Goal: Information Seeking & Learning: Understand process/instructions

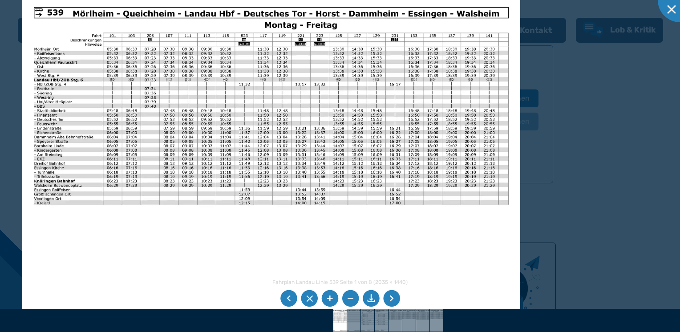
click at [390, 298] on li at bounding box center [391, 298] width 17 height 17
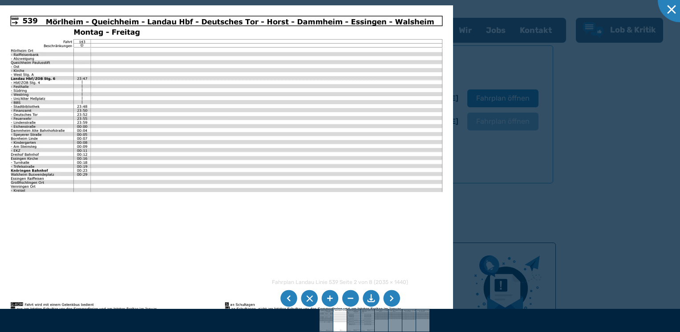
click at [390, 298] on li at bounding box center [391, 298] width 17 height 17
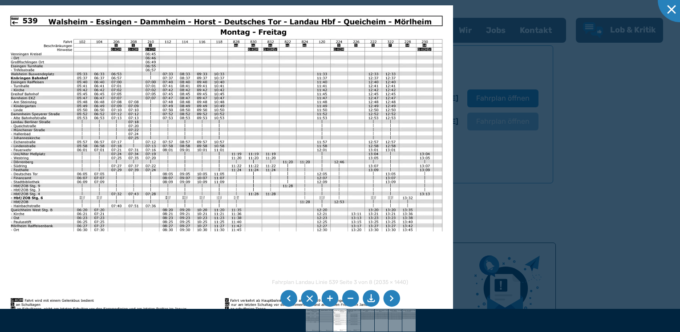
click at [378, 162] on img at bounding box center [226, 165] width 453 height 320
click at [669, 7] on div at bounding box center [680, 0] width 45 height 45
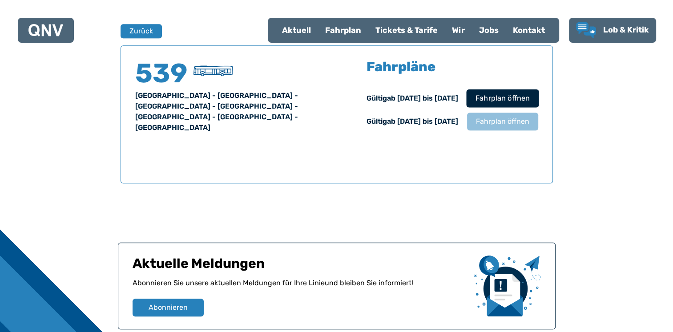
click at [506, 97] on span "Fahrplan öffnen" at bounding box center [502, 98] width 54 height 11
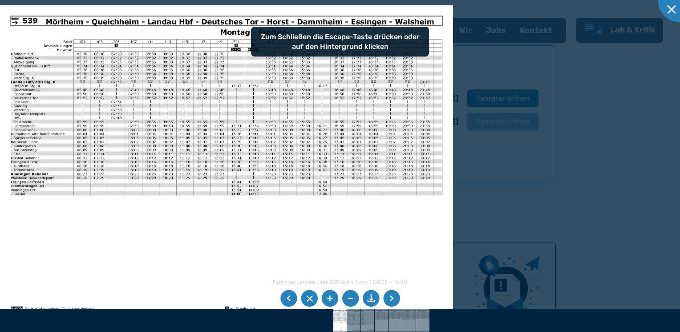
click at [392, 300] on li at bounding box center [391, 298] width 17 height 17
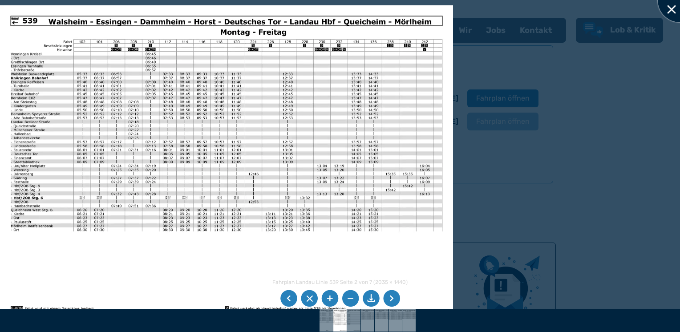
click at [669, 10] on div at bounding box center [680, 0] width 45 height 45
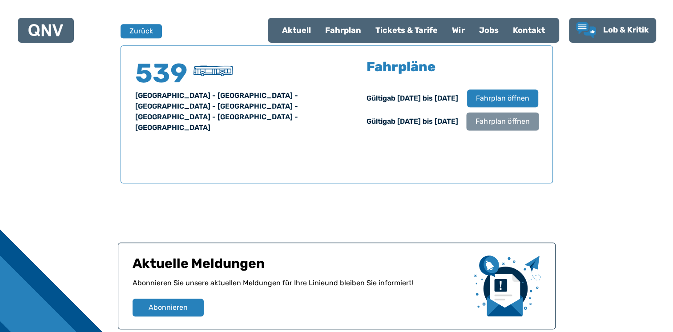
click at [493, 127] on button "Fahrplan öffnen" at bounding box center [502, 121] width 73 height 18
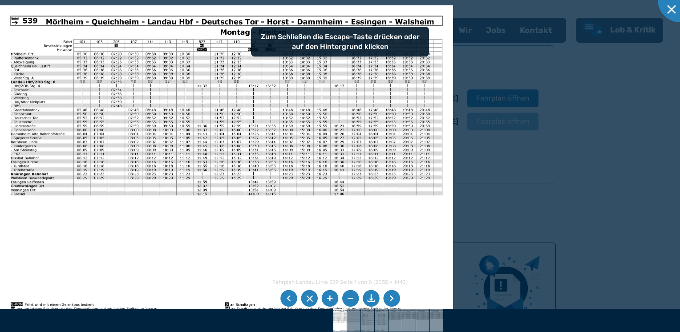
click at [389, 296] on li at bounding box center [391, 298] width 17 height 17
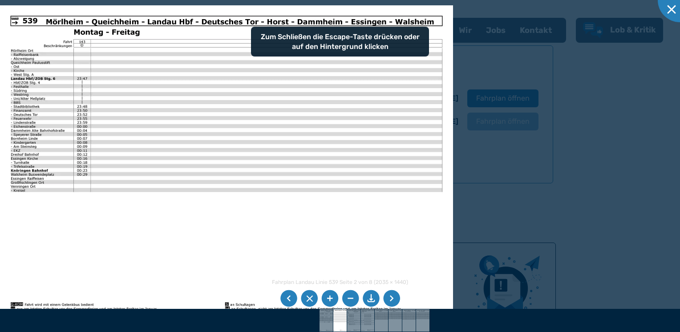
click at [389, 296] on li at bounding box center [391, 298] width 17 height 17
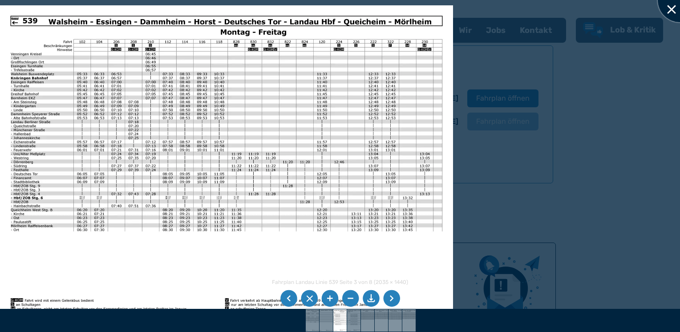
click at [669, 6] on div at bounding box center [680, 0] width 45 height 45
